Goal: Information Seeking & Learning: Check status

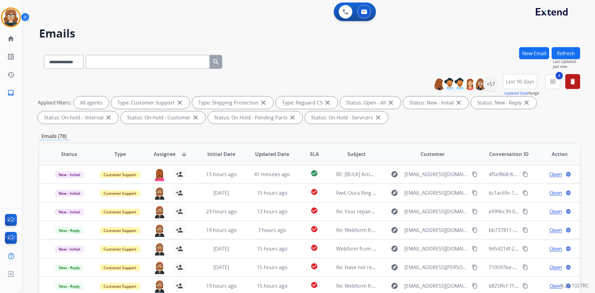
select select "**********"
select select "*"
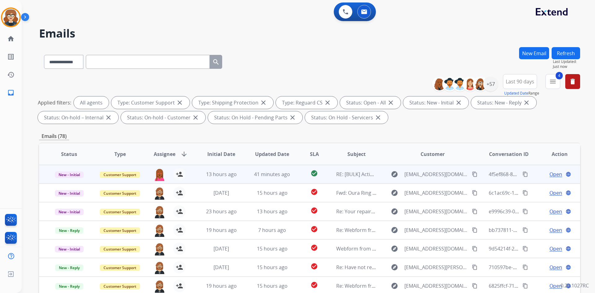
scroll to position [1, 0]
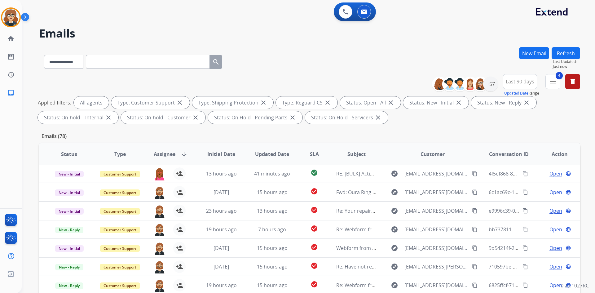
click at [157, 154] on span "Assignee" at bounding box center [165, 153] width 22 height 7
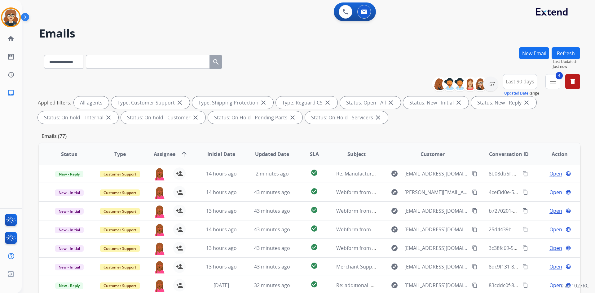
scroll to position [90, 0]
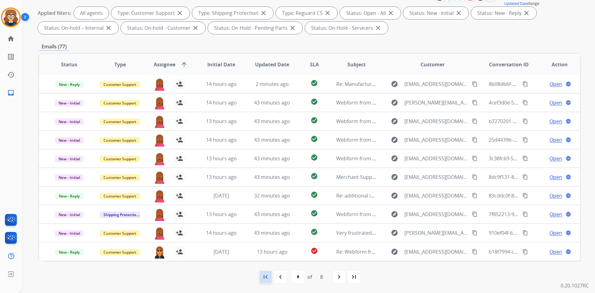
click at [267, 280] on mat-icon "first_page" at bounding box center [265, 276] width 7 height 7
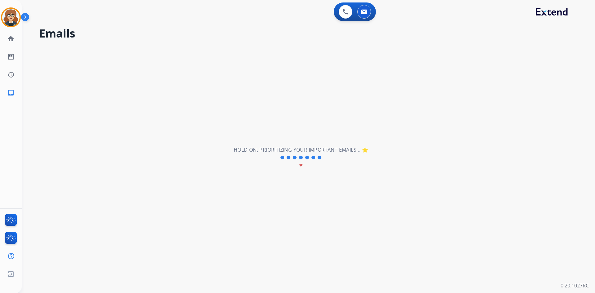
scroll to position [0, 0]
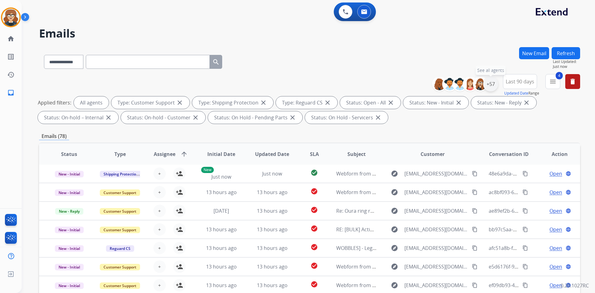
click at [493, 83] on div "+57" at bounding box center [490, 84] width 15 height 15
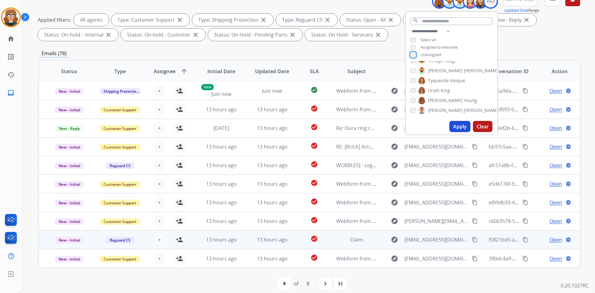
scroll to position [90, 0]
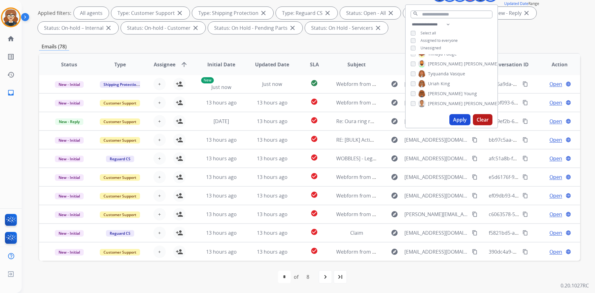
click at [458, 115] on button "Apply" at bounding box center [459, 119] width 21 height 11
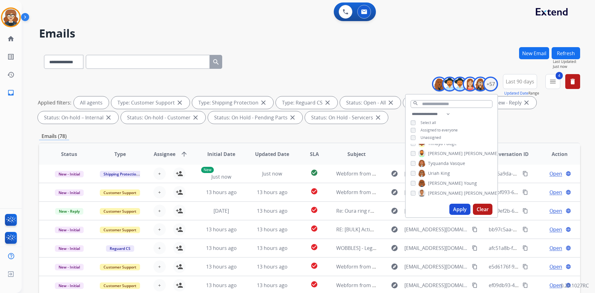
drag, startPoint x: 521, startPoint y: 125, endPoint x: 532, endPoint y: 113, distance: 16.5
click at [521, 125] on div "**********" at bounding box center [309, 100] width 541 height 52
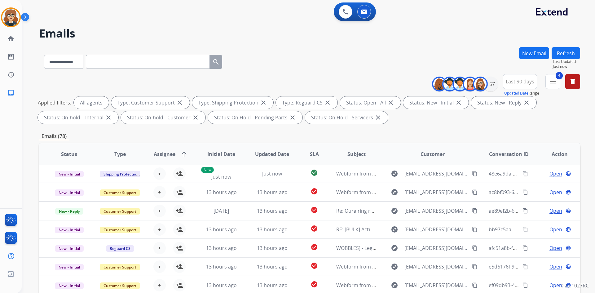
click at [160, 153] on span "Assignee" at bounding box center [165, 153] width 22 height 7
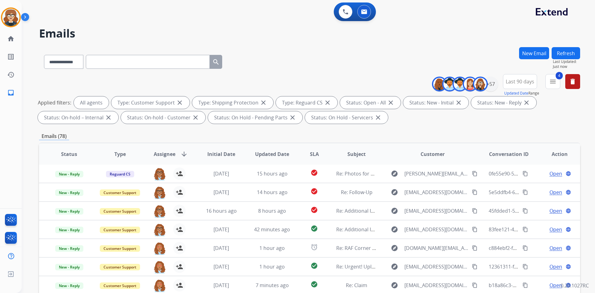
scroll to position [90, 0]
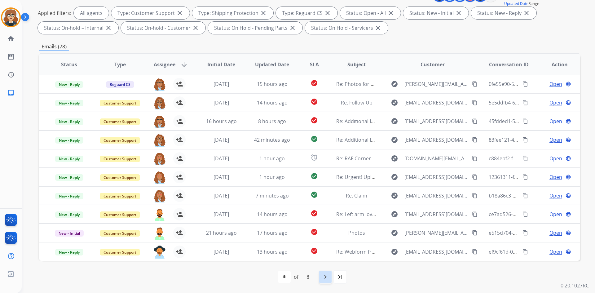
click at [323, 278] on mat-icon "navigate_next" at bounding box center [325, 276] width 7 height 7
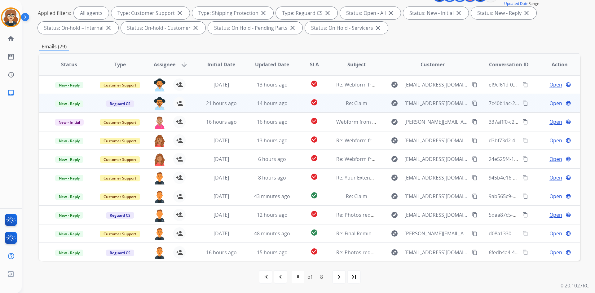
scroll to position [0, 0]
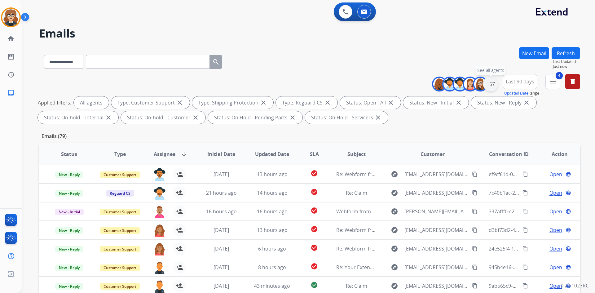
click at [489, 82] on div "+57" at bounding box center [490, 84] width 15 height 15
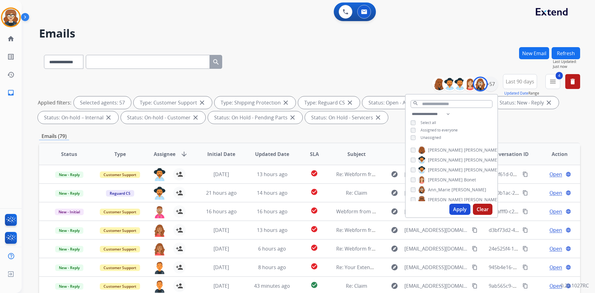
click at [458, 208] on button "Apply" at bounding box center [459, 209] width 21 height 11
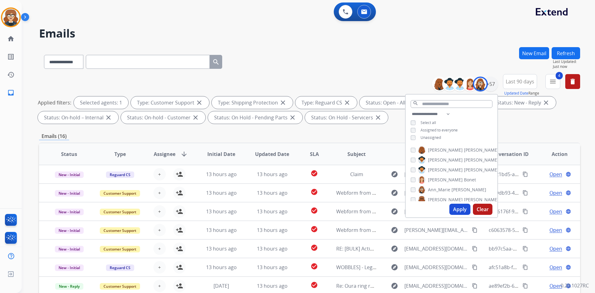
click at [369, 134] on div "Emails (16)" at bounding box center [309, 136] width 541 height 8
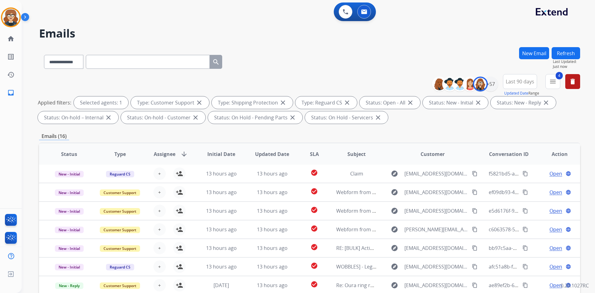
scroll to position [90, 0]
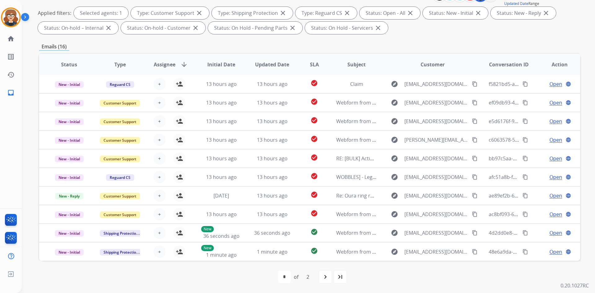
click at [171, 64] on span "Assignee" at bounding box center [165, 64] width 22 height 7
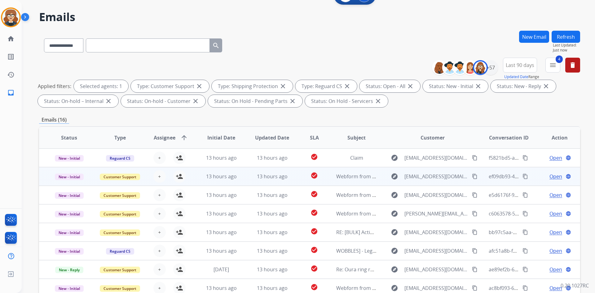
scroll to position [0, 0]
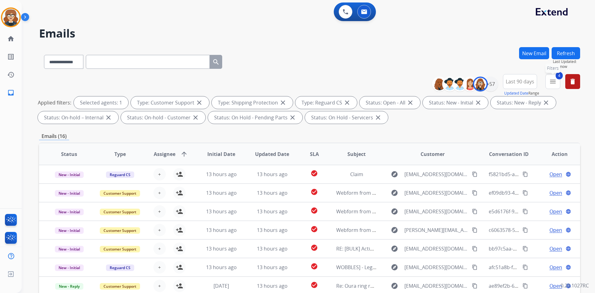
click at [558, 81] on button "4 menu Filters" at bounding box center [552, 81] width 15 height 15
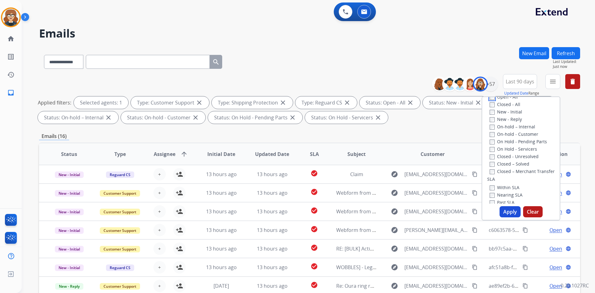
scroll to position [84, 0]
click at [506, 207] on button "Apply" at bounding box center [509, 211] width 21 height 11
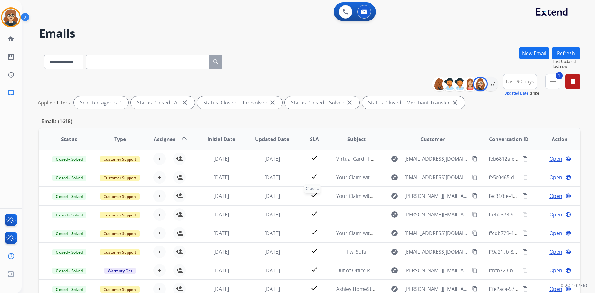
scroll to position [0, 0]
click at [515, 80] on span "Last 90 days" at bounding box center [520, 81] width 29 height 2
click at [517, 100] on div "Custom" at bounding box center [518, 103] width 34 height 9
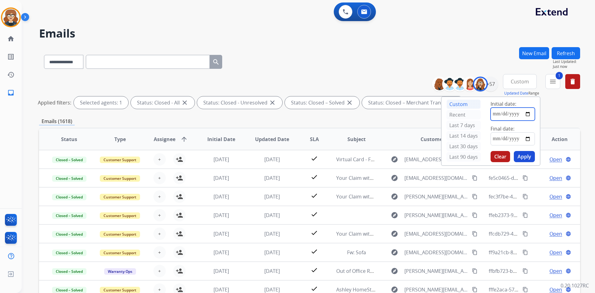
click at [525, 112] on input "date" at bounding box center [512, 113] width 44 height 13
type input "**********"
click at [527, 139] on input "date" at bounding box center [512, 138] width 44 height 13
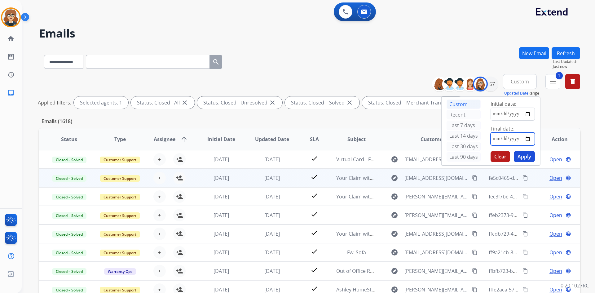
type input "**********"
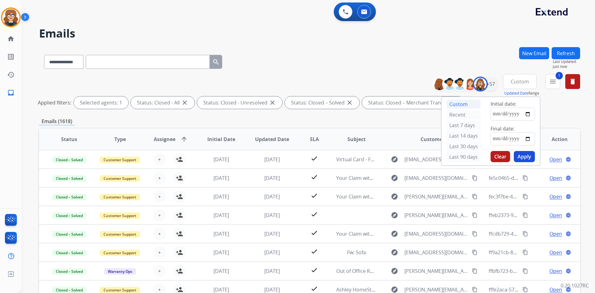
click at [524, 155] on button "Apply" at bounding box center [524, 156] width 21 height 11
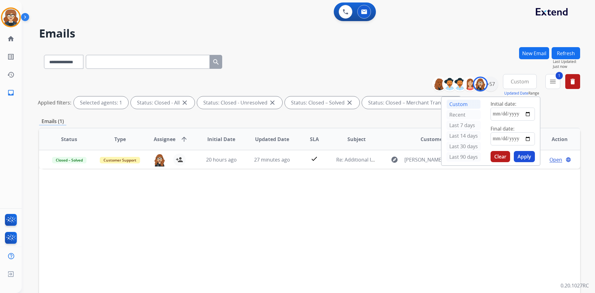
click at [450, 197] on div "Status Type Assignee arrow_upward Initial Date Updated Date SLA Subject Custome…" at bounding box center [309, 232] width 541 height 208
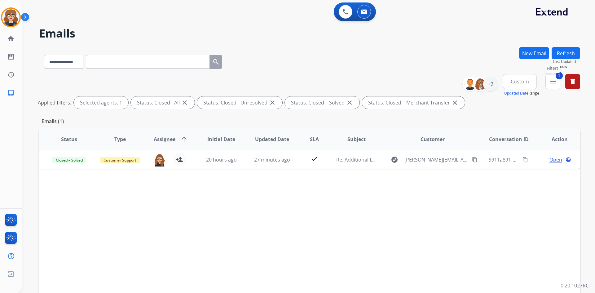
click at [554, 78] on mat-icon "menu" at bounding box center [552, 81] width 7 height 7
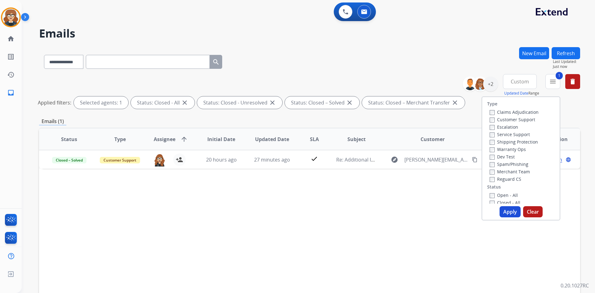
click at [406, 215] on div "Status Type Assignee arrow_upward Initial Date Updated Date SLA Subject Custome…" at bounding box center [309, 232] width 541 height 208
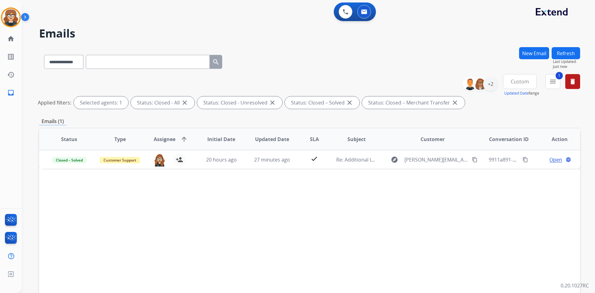
click at [516, 83] on span "Custom" at bounding box center [520, 81] width 18 height 2
click at [511, 158] on div "Last 90 days" at bounding box center [518, 156] width 34 height 9
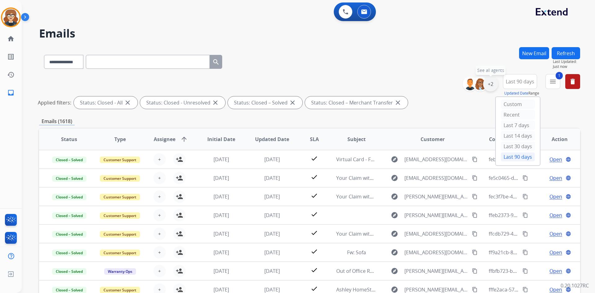
click at [491, 85] on div "+2" at bounding box center [490, 84] width 15 height 15
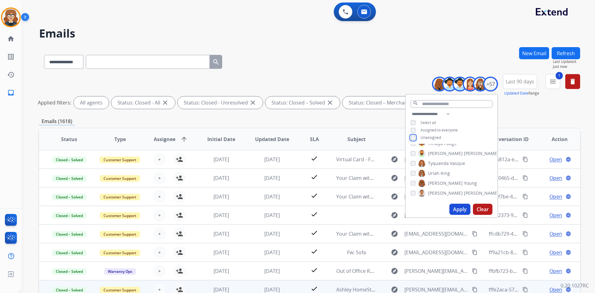
scroll to position [75, 0]
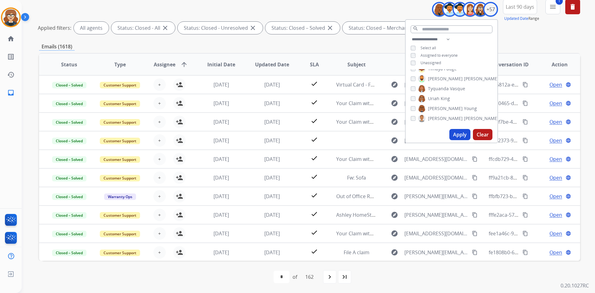
click at [457, 134] on button "Apply" at bounding box center [459, 134] width 21 height 11
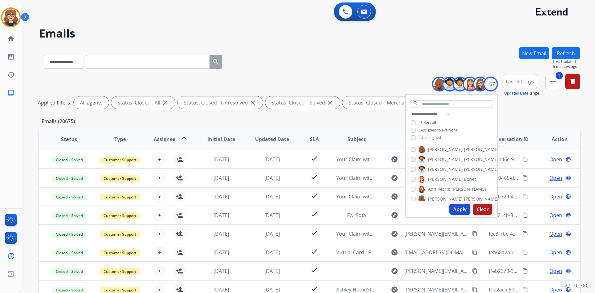
scroll to position [0, 0]
click at [458, 208] on button "Apply" at bounding box center [459, 209] width 21 height 11
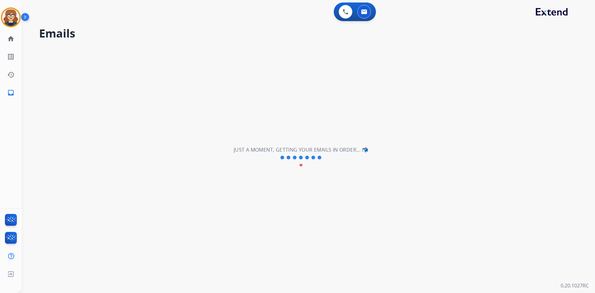
click at [494, 178] on div "**********" at bounding box center [301, 157] width 558 height 270
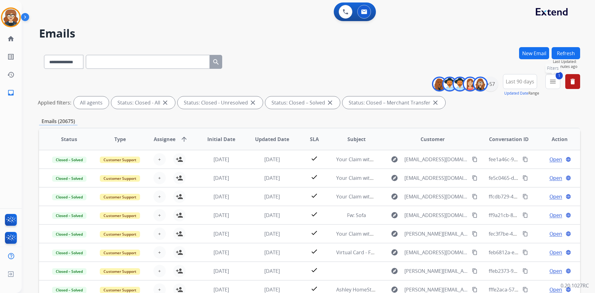
click at [552, 80] on mat-icon "menu" at bounding box center [552, 81] width 7 height 7
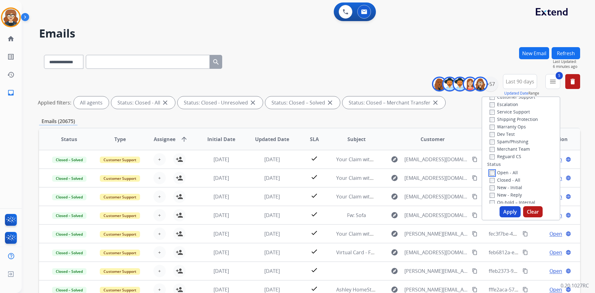
scroll to position [24, 0]
click at [508, 208] on button "Apply" at bounding box center [509, 211] width 21 height 11
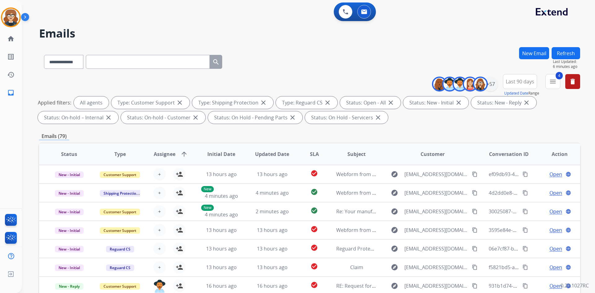
click at [164, 151] on span "Assignee" at bounding box center [165, 153] width 22 height 7
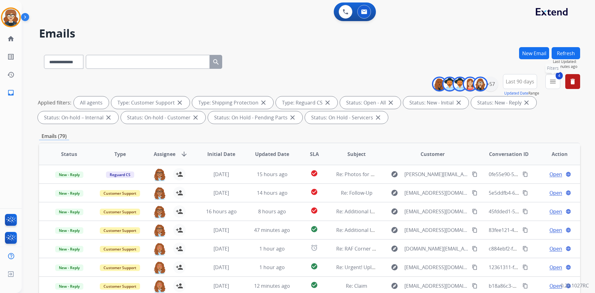
click at [553, 83] on mat-icon "menu" at bounding box center [552, 81] width 7 height 7
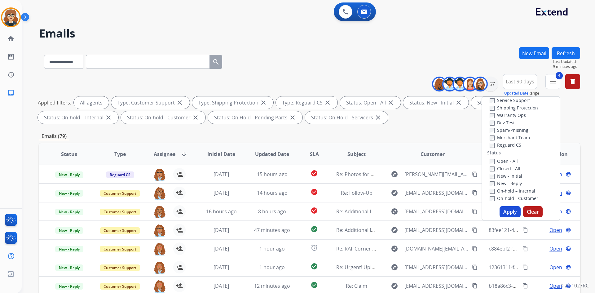
scroll to position [0, 0]
click at [503, 210] on button "Apply" at bounding box center [509, 211] width 21 height 11
